Goal: Task Accomplishment & Management: Manage account settings

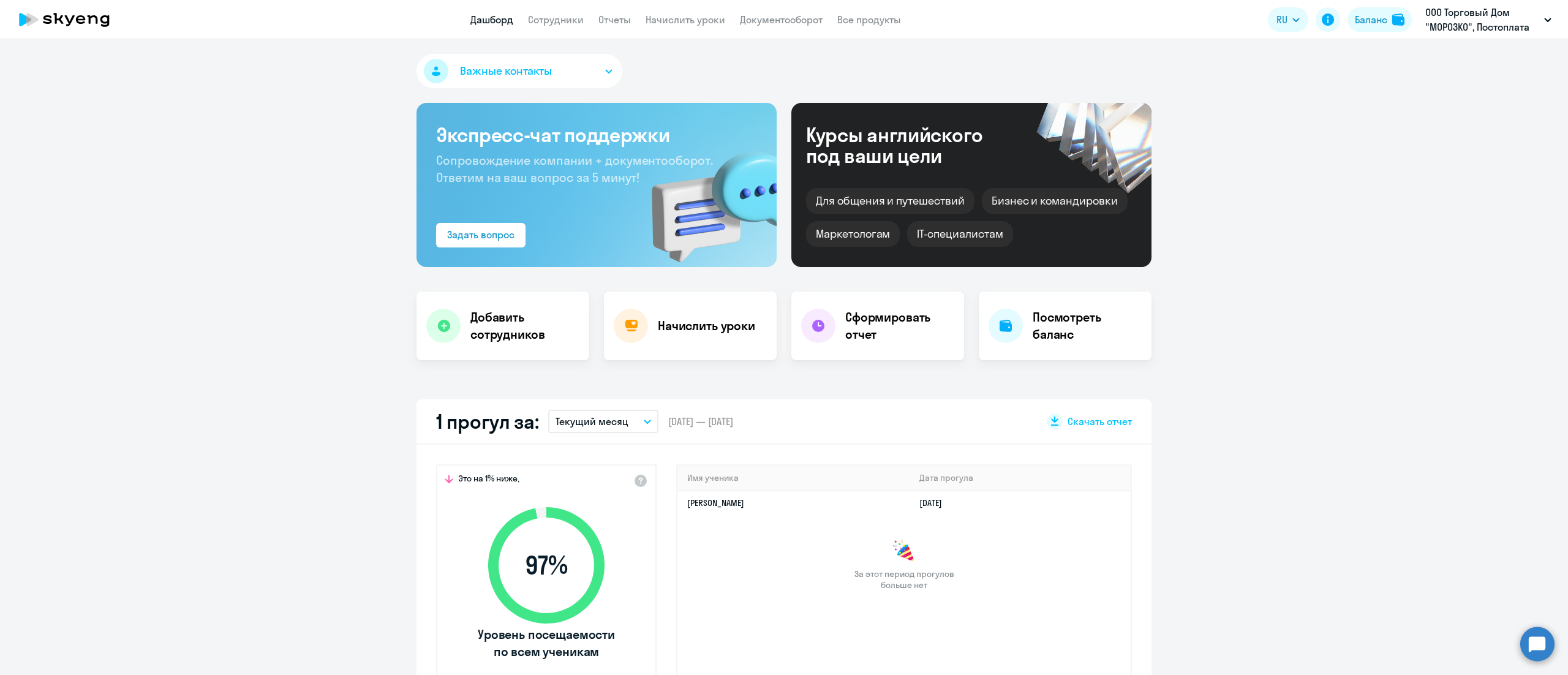
click at [686, 26] on link "Начислить уроки" at bounding box center [685, 19] width 80 height 13
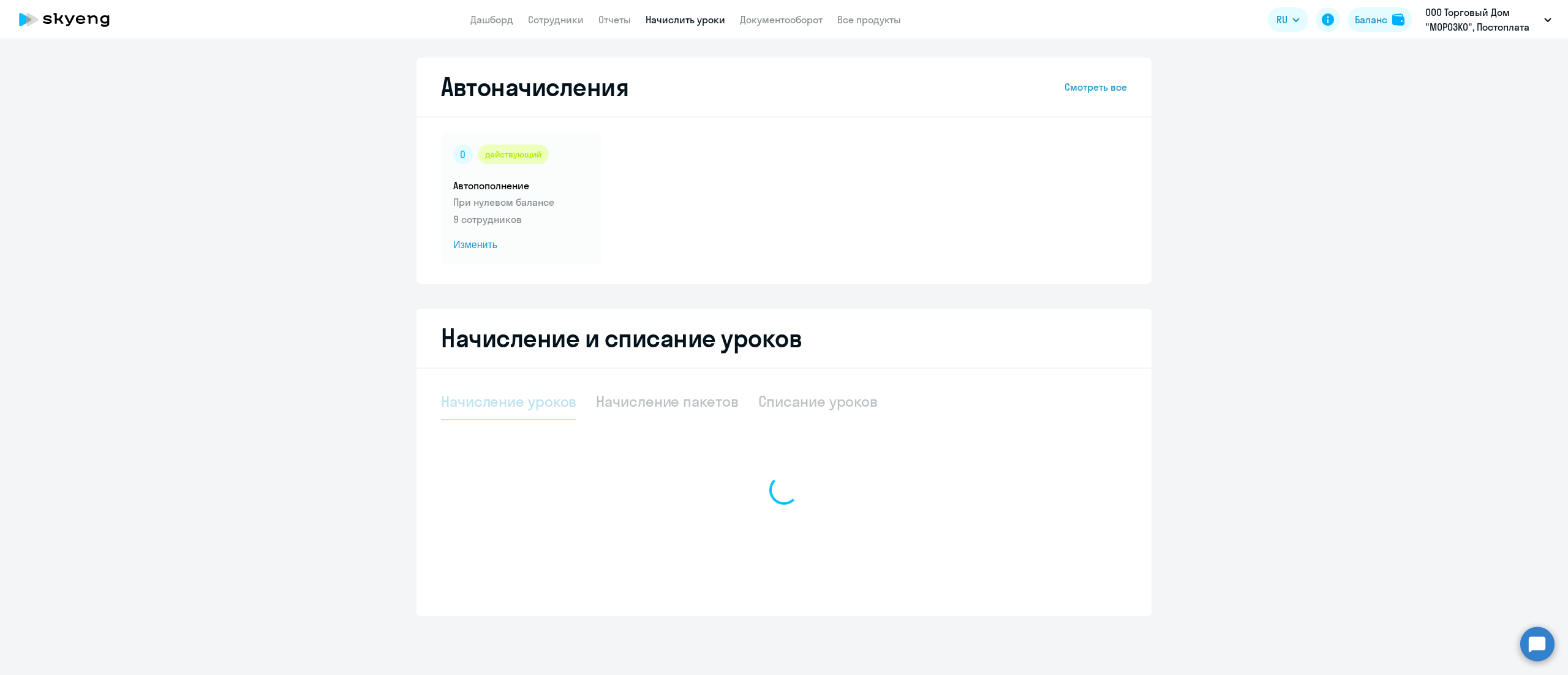
select select "10"
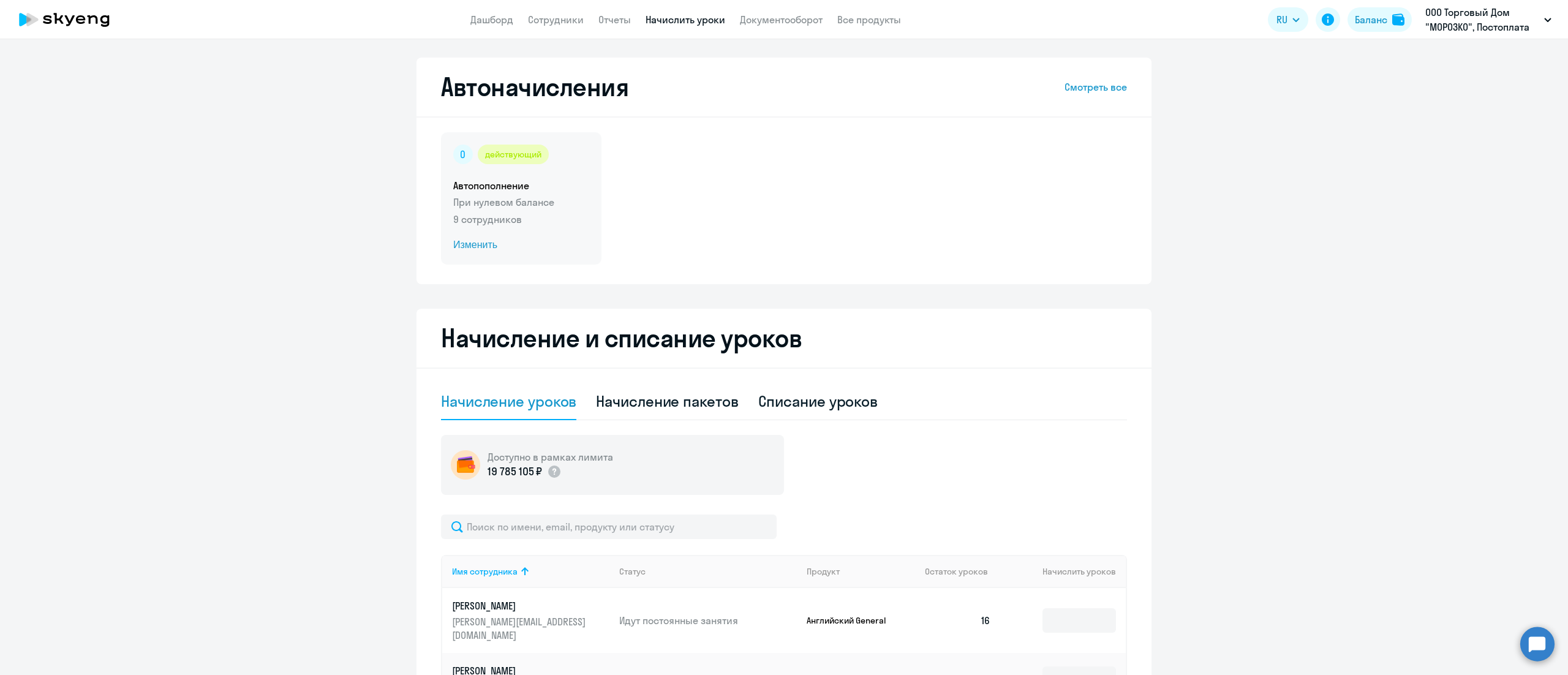
click at [541, 215] on p "9 сотрудников" at bounding box center [521, 220] width 136 height 15
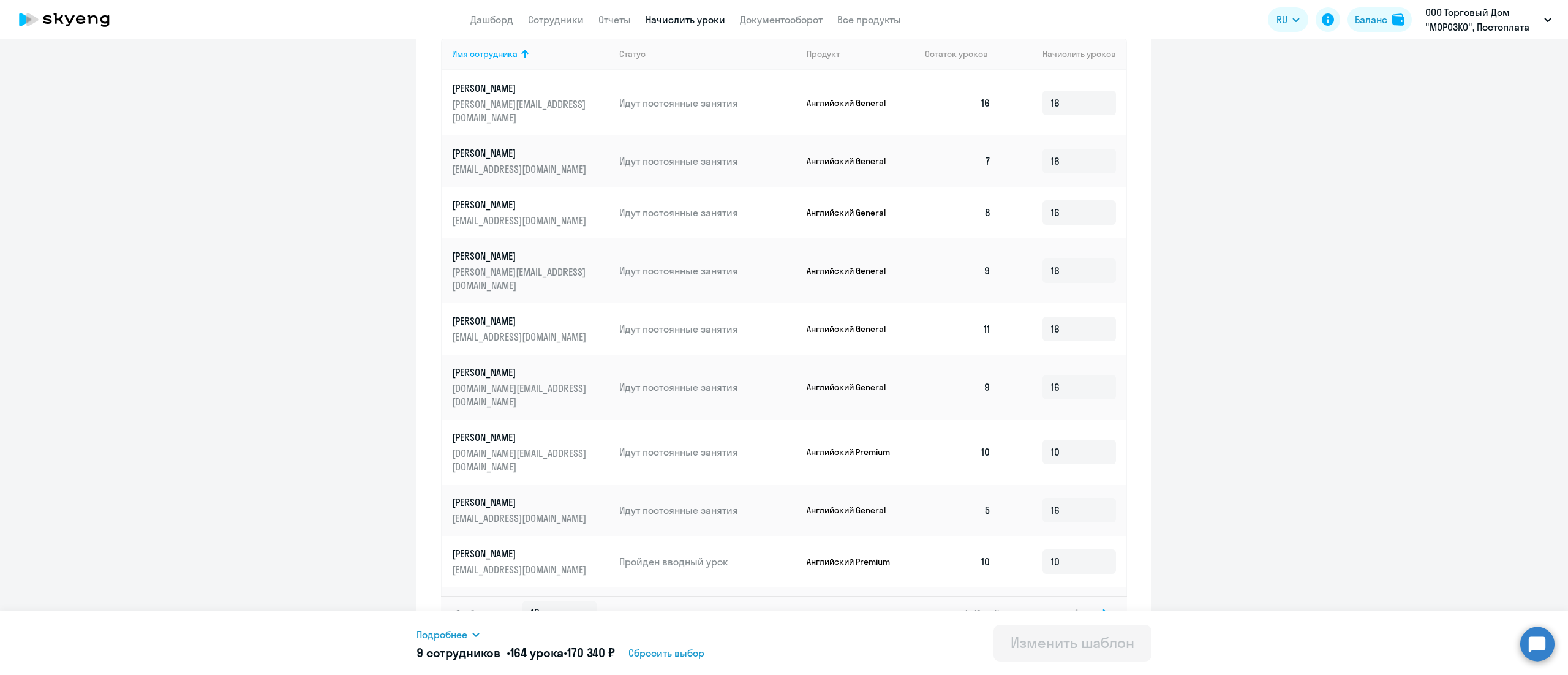
scroll to position [402, 0]
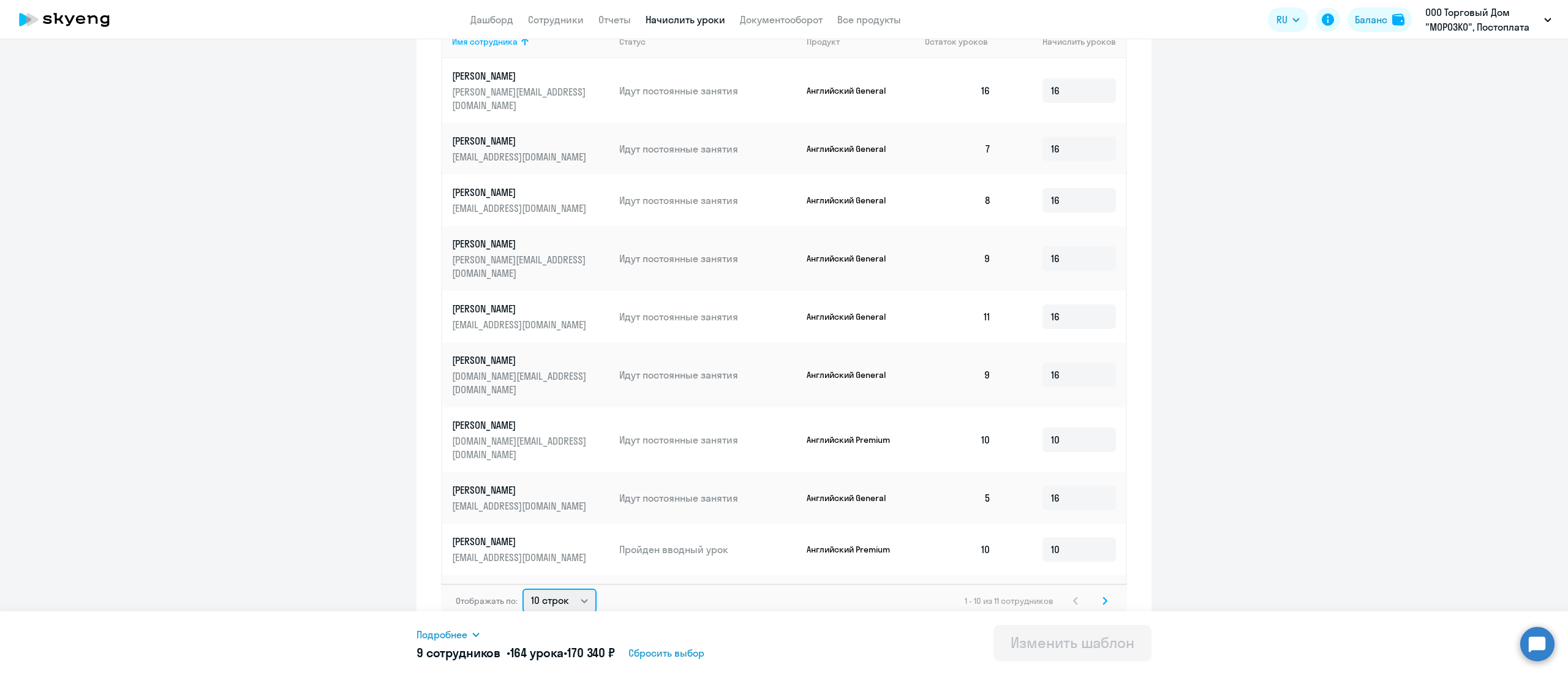
click at [557, 594] on select "10 строк 30 строк 50 строк" at bounding box center [559, 600] width 74 height 24
select select "50"
click at [522, 589] on select "10 строк 30 строк 50 строк" at bounding box center [559, 600] width 74 height 24
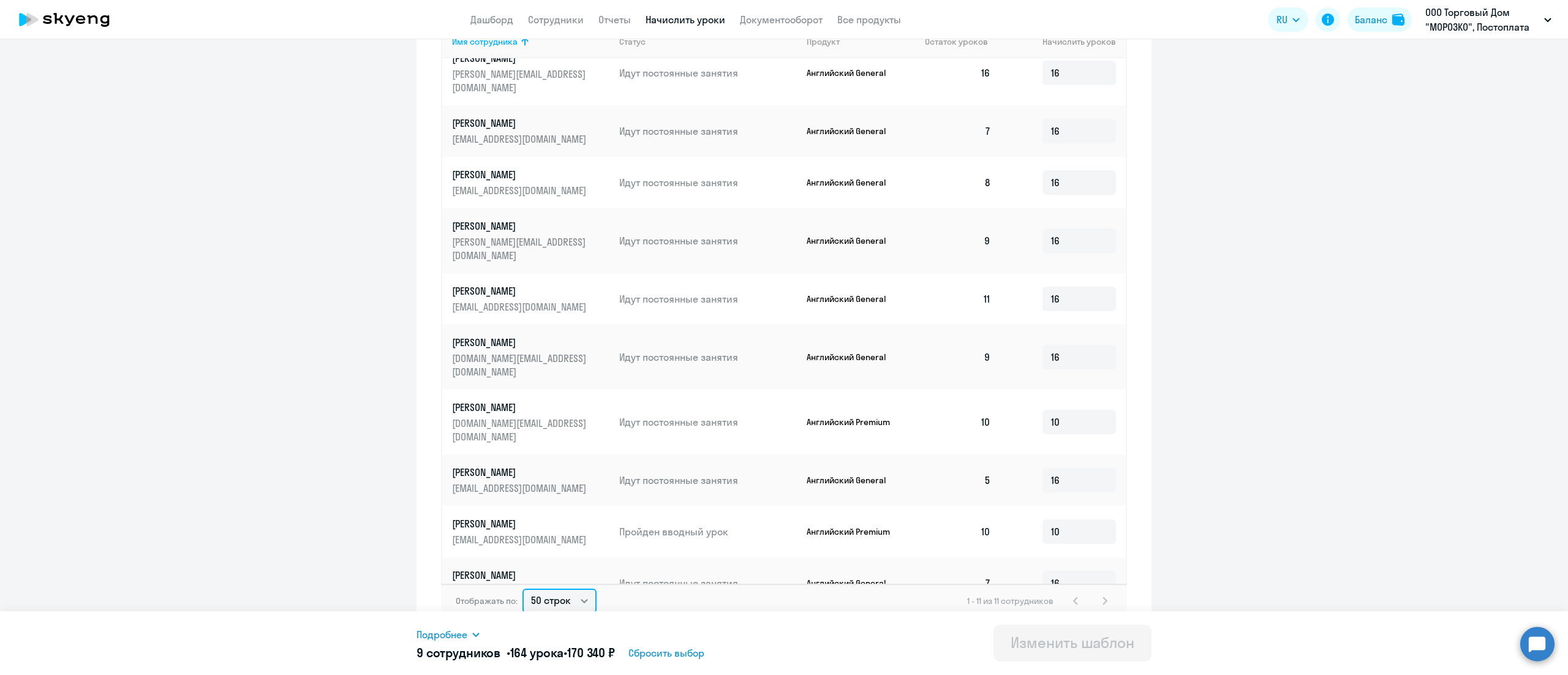
scroll to position [0, 0]
